Goal: Information Seeking & Learning: Learn about a topic

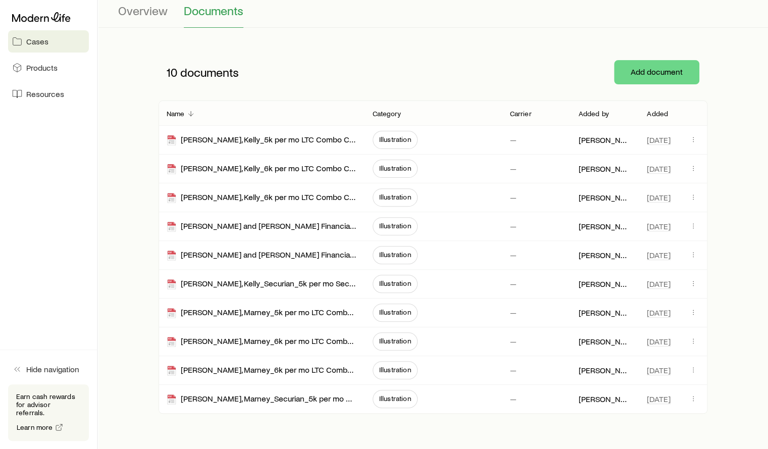
scroll to position [101, 0]
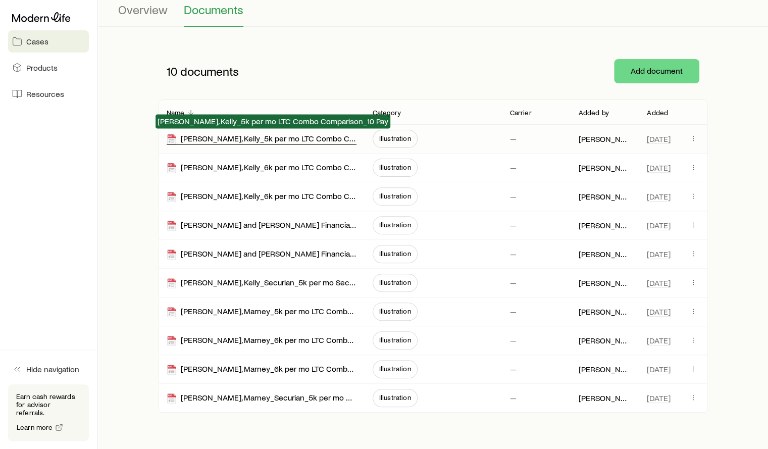
click at [231, 143] on div "[PERSON_NAME], Kelly_5k per mo LTC Combo Comparison_10 Pay" at bounding box center [262, 139] width 190 height 12
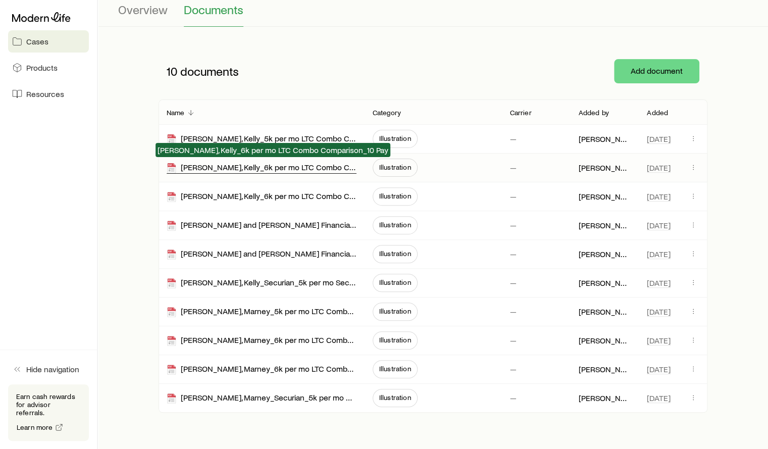
click at [326, 166] on div "[PERSON_NAME], Kelly_6k per mo LTC Combo Comparison_10 Pay" at bounding box center [262, 168] width 190 height 12
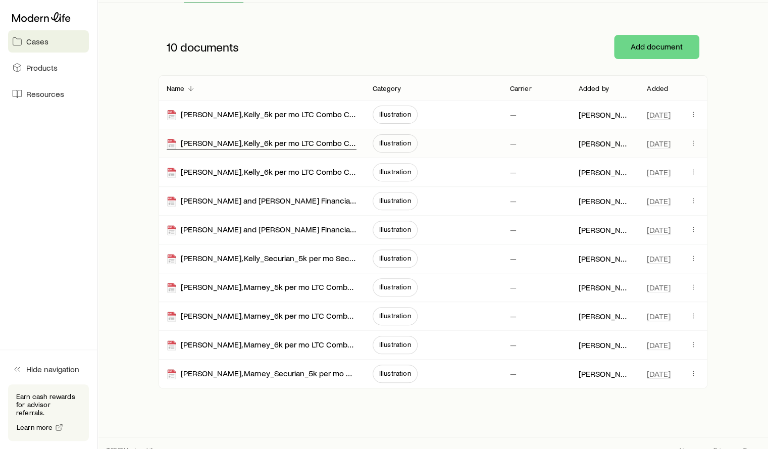
scroll to position [135, 0]
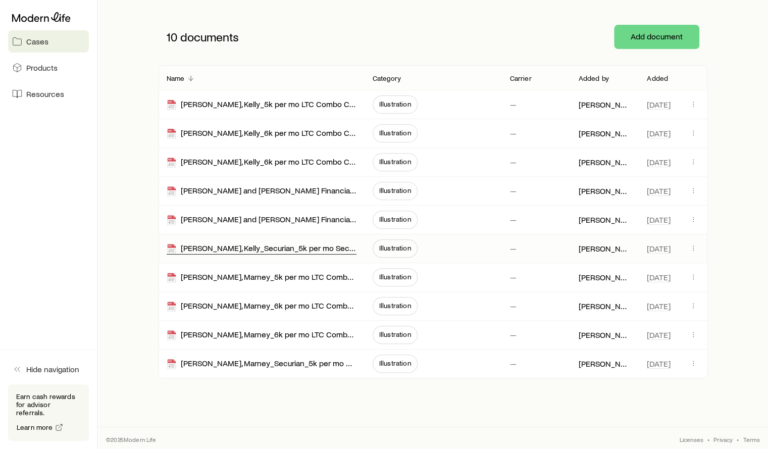
click at [308, 249] on div "[PERSON_NAME], Kelly_Securian_5k per mo SecureCare_15 Pay" at bounding box center [262, 249] width 190 height 12
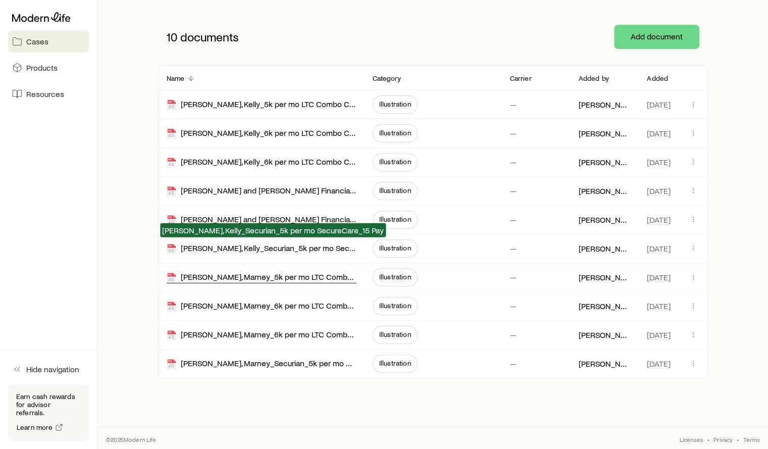
click at [300, 274] on div "[PERSON_NAME], Marney_5k per mo LTC Combo Comparison_10 Pay" at bounding box center [262, 278] width 190 height 12
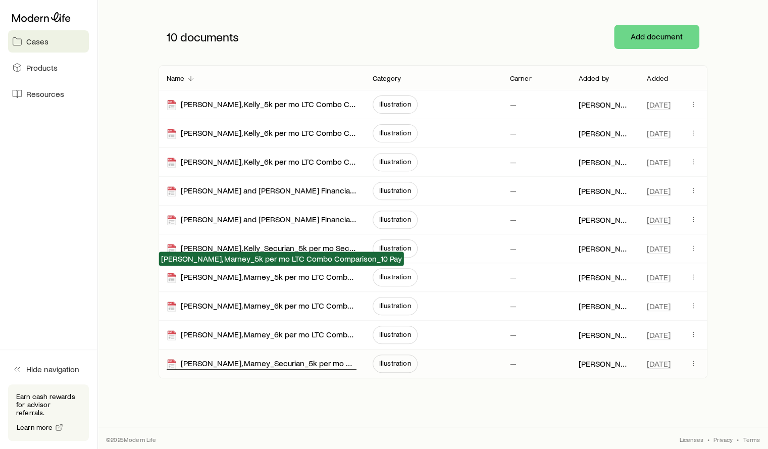
click at [255, 364] on div "[PERSON_NAME], Marney_Securian_5k per mo SecureCare_15 Pay" at bounding box center [262, 364] width 190 height 12
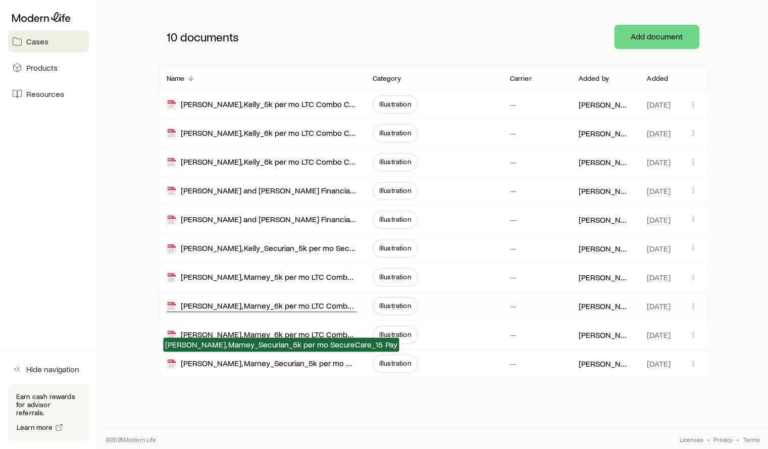
click at [266, 305] on div "[PERSON_NAME], Marney_6k per mo LTC Combo Comparison_10 Pay" at bounding box center [262, 306] width 190 height 12
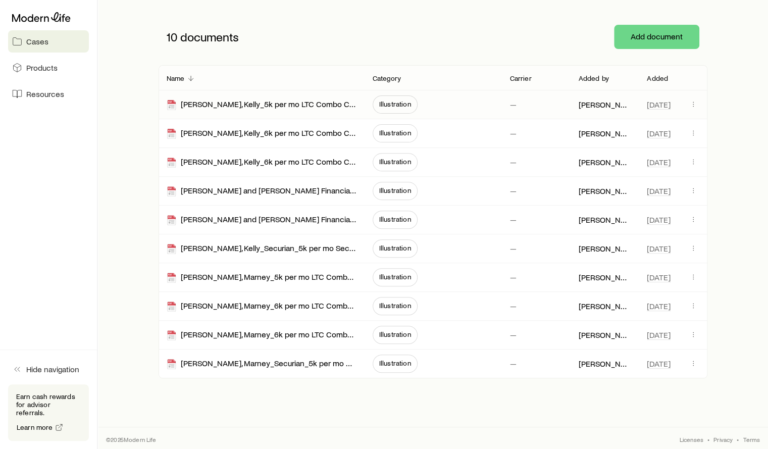
click at [393, 107] on span "Illustration" at bounding box center [395, 104] width 32 height 8
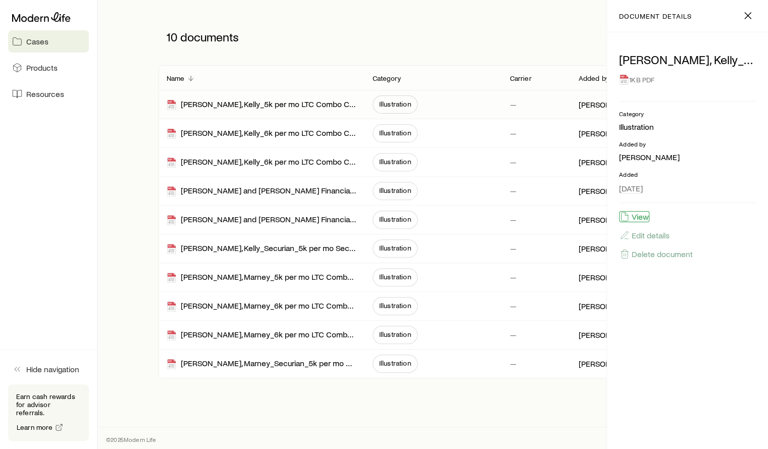
click at [639, 213] on button "View" at bounding box center [634, 216] width 30 height 11
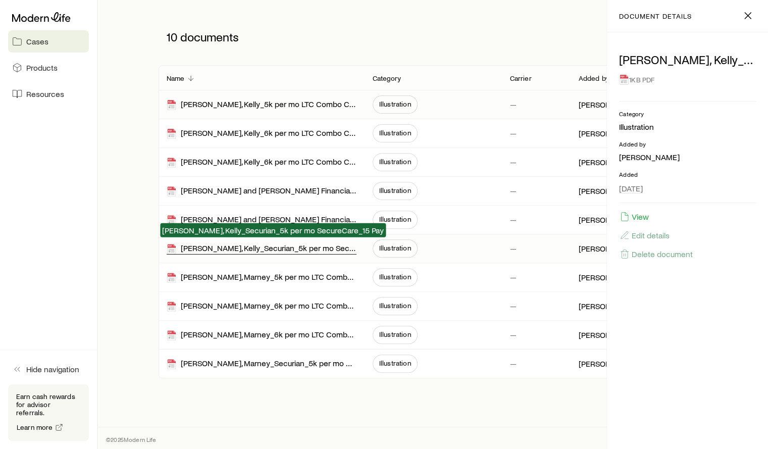
click at [287, 252] on div "[PERSON_NAME], Kelly_Securian_5k per mo SecureCare_15 Pay" at bounding box center [262, 249] width 190 height 12
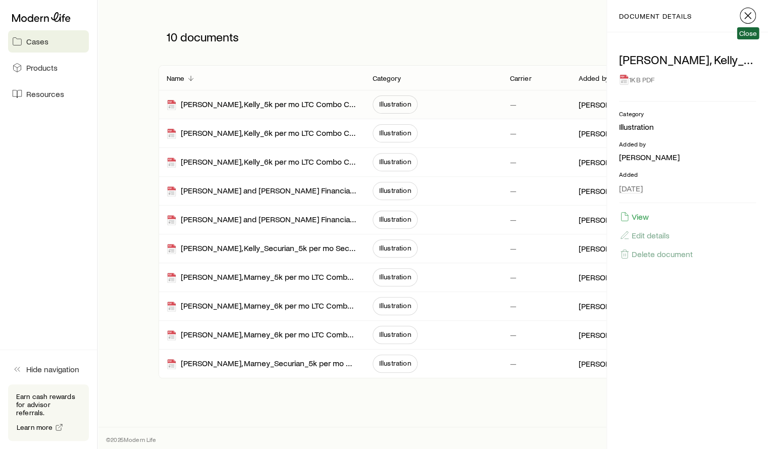
click at [742, 12] on icon "button" at bounding box center [747, 16] width 12 height 12
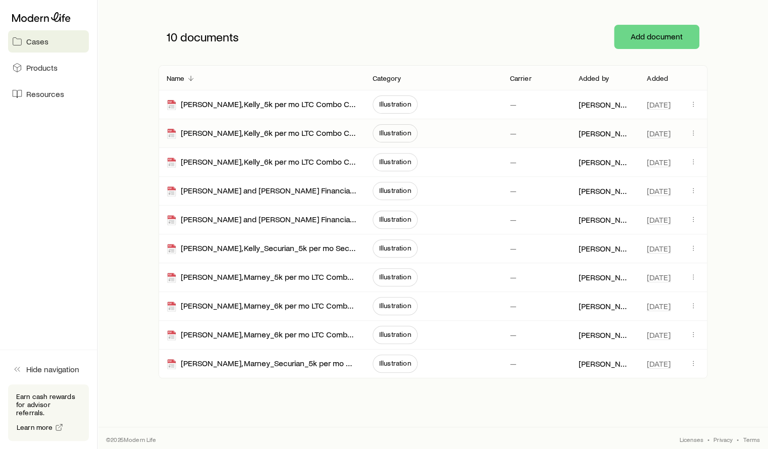
click at [270, 138] on div "[PERSON_NAME], Kelly_6k per mo LTC Combo Comparison_10 Pay" at bounding box center [262, 133] width 190 height 28
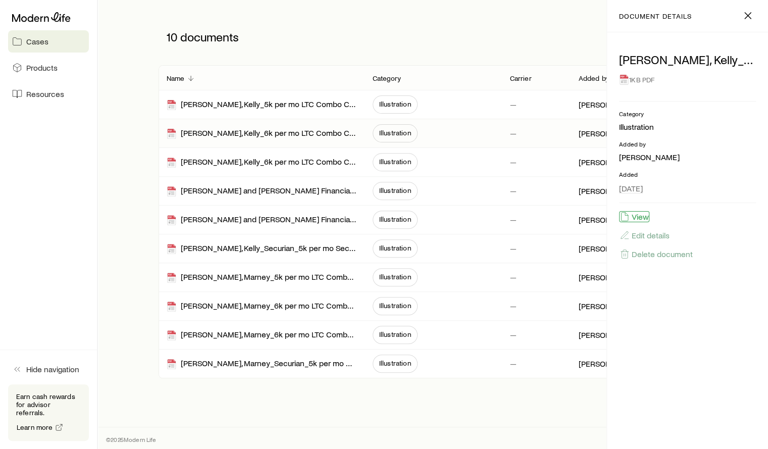
click at [630, 216] on button "View" at bounding box center [634, 216] width 30 height 11
